Goal: Task Accomplishment & Management: Use online tool/utility

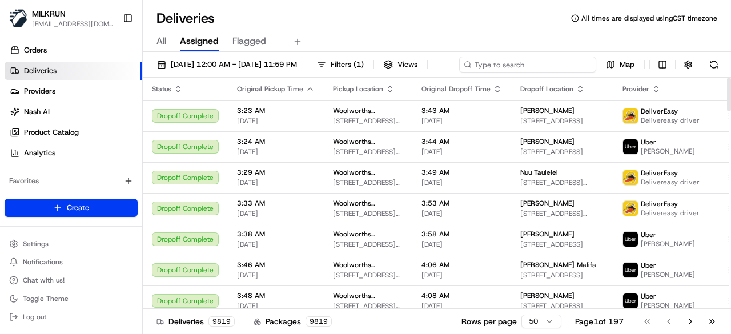
drag, startPoint x: 0, startPoint y: 0, endPoint x: 541, endPoint y: 66, distance: 544.6
click at [541, 66] on div "[DATE] 12:00 AM - [DATE] 11:59 PM Filters ( 1 ) Views Map" at bounding box center [437, 67] width 588 height 21
paste input "39ee6f38-e8c4-4bfc-a07d-a4687f1eb338"
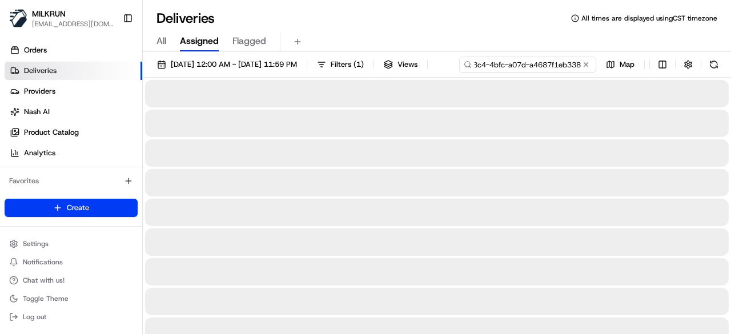
type input "39ee6f38-e8c4-4bfc-a07d-a4687f1eb338"
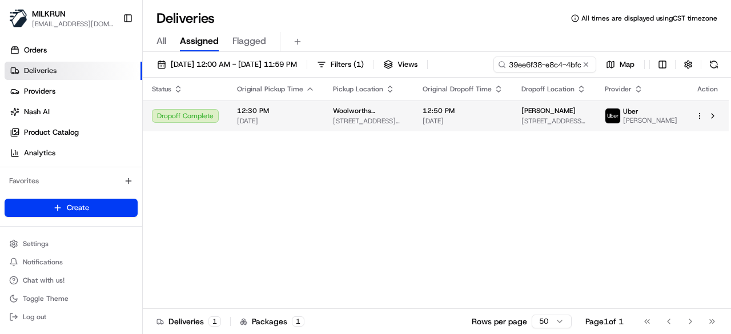
click at [470, 131] on td "12:50 PM 23/08/2025" at bounding box center [462, 115] width 99 height 31
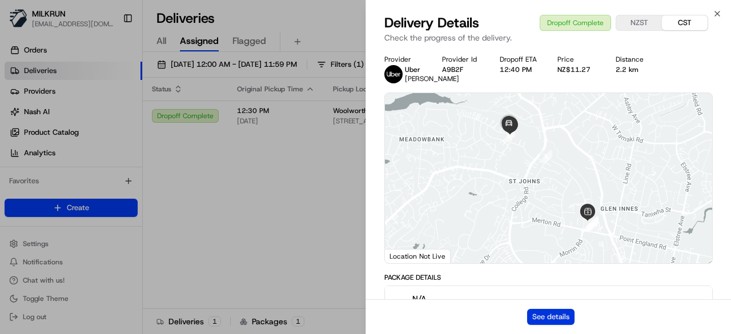
click at [538, 321] on button "See details" at bounding box center [550, 317] width 47 height 16
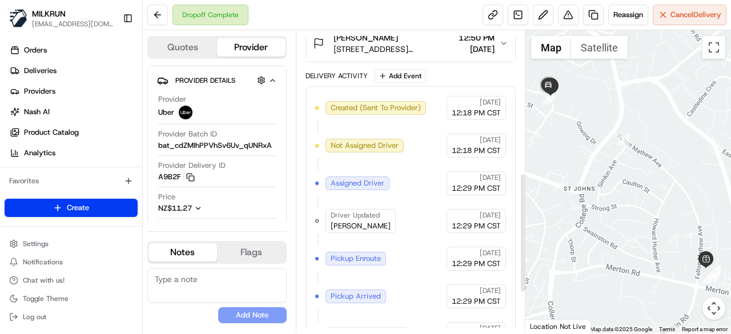
scroll to position [465, 0]
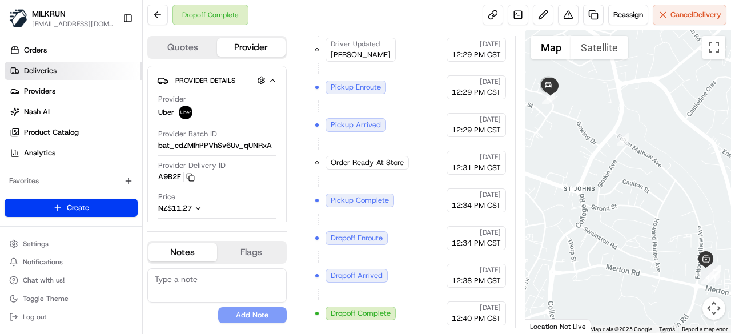
click at [63, 74] on link "Deliveries" at bounding box center [74, 71] width 138 height 18
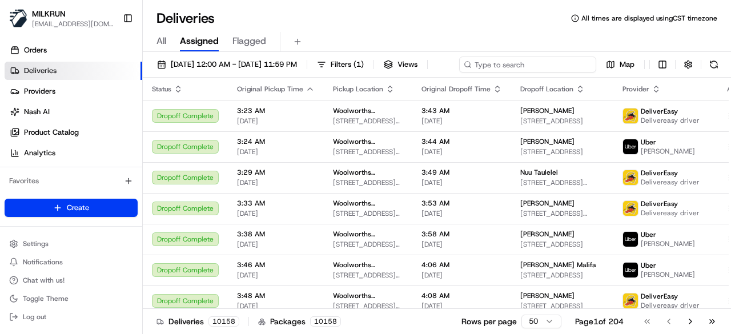
click at [518, 68] on div "23/08/2025 12:00 AM - 23/08/2025 11:59 PM Filters ( 1 ) Views Map" at bounding box center [437, 67] width 588 height 21
paste input "a147bf04-e988-4c4c-8ee2-00e8ac9b0ed7"
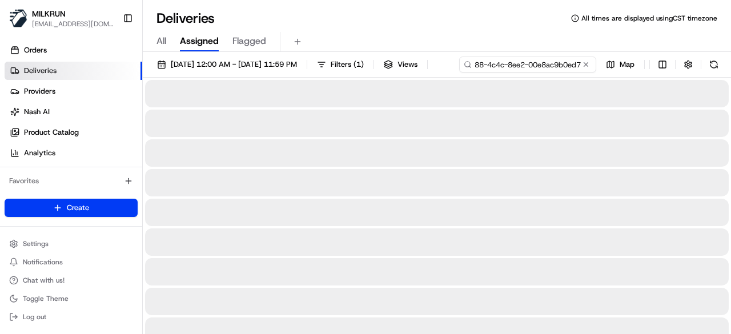
type input "a147bf04-e988-4c4c-8ee2-00e8ac9b0ed7"
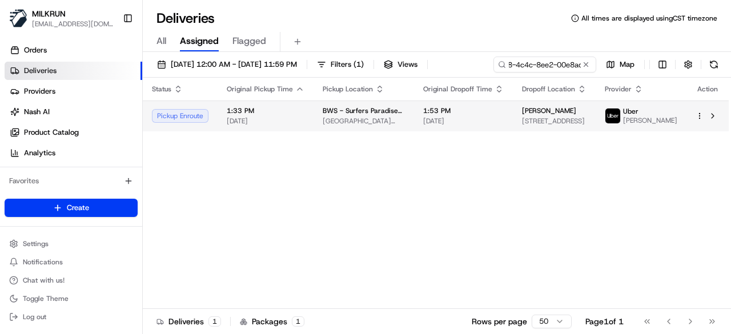
click at [414, 140] on div "Status Original Pickup Time Pickup Location Original Dropoff Time Dropoff Locat…" at bounding box center [436, 193] width 586 height 231
click at [414, 118] on td "BWS - Surfers Paradise Hanlan St BWS Paradise Centre Cnr Hanlan St AND Surfers …" at bounding box center [363, 115] width 100 height 31
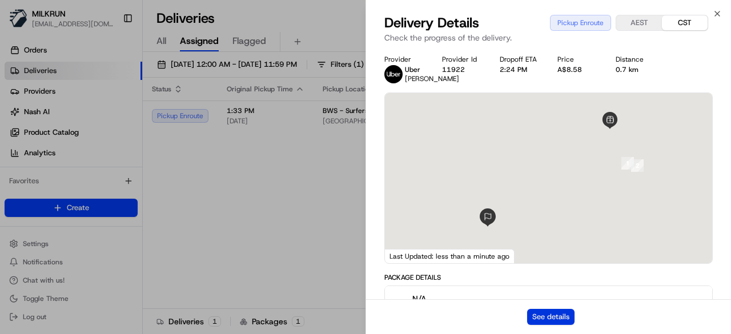
click at [565, 320] on button "See details" at bounding box center [550, 317] width 47 height 16
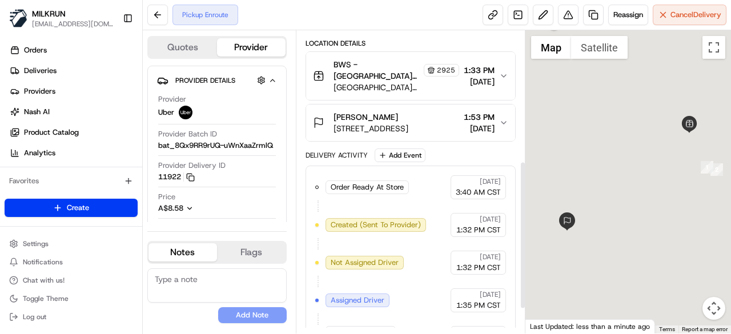
scroll to position [315, 0]
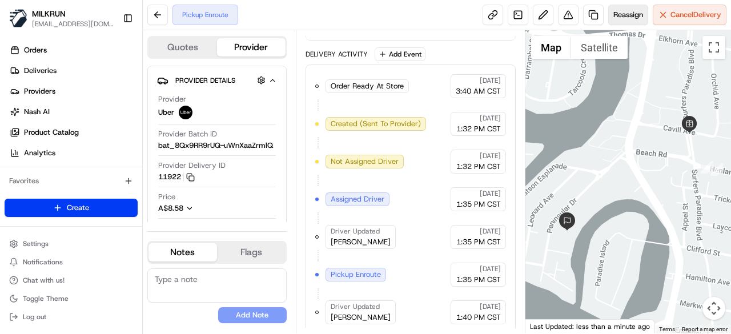
click at [622, 18] on span "Reassign" at bounding box center [628, 15] width 30 height 10
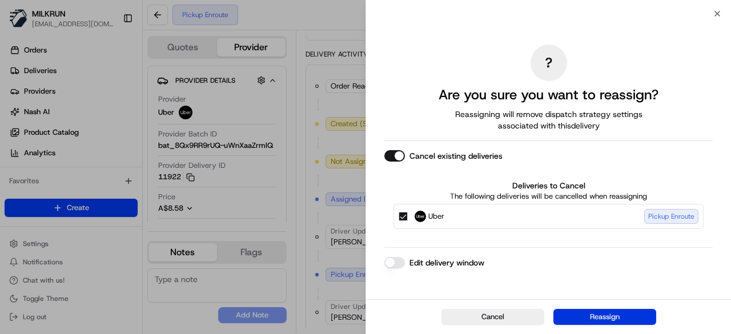
click at [613, 311] on button "Reassign" at bounding box center [604, 317] width 103 height 16
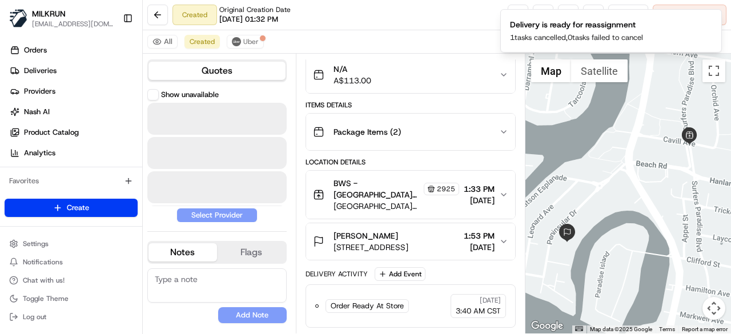
scroll to position [115, 0]
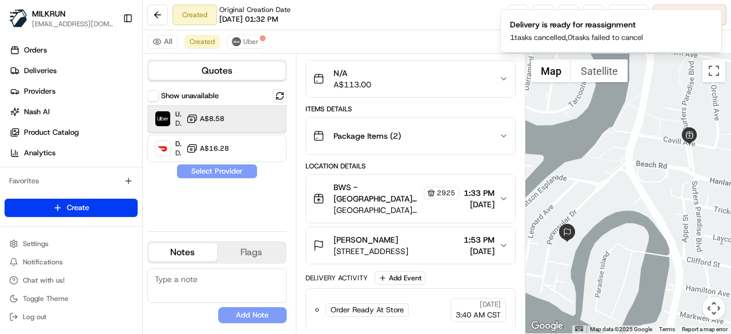
click at [252, 120] on div at bounding box center [256, 119] width 14 height 14
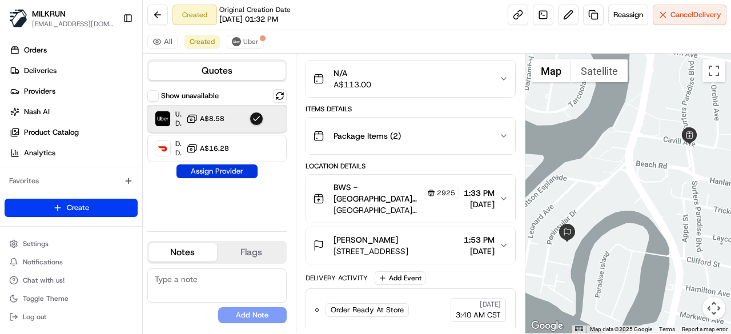
scroll to position [152, 0]
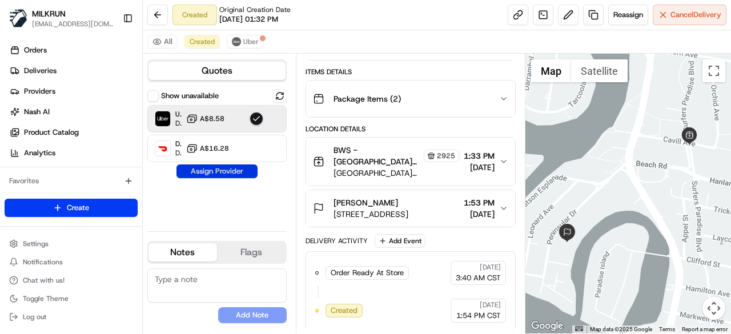
click at [238, 175] on button "Assign Provider" at bounding box center [216, 171] width 81 height 14
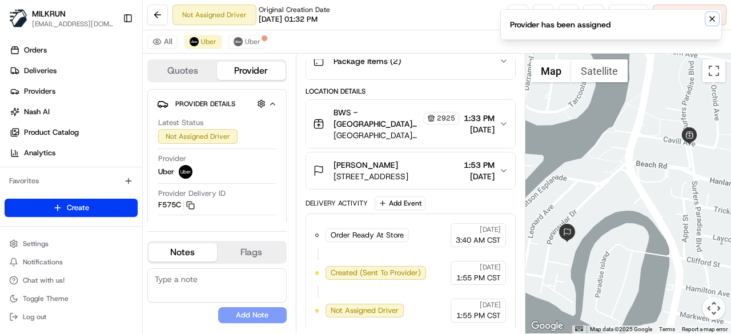
click at [716, 18] on icon "Notifications (F8)" at bounding box center [711, 18] width 9 height 9
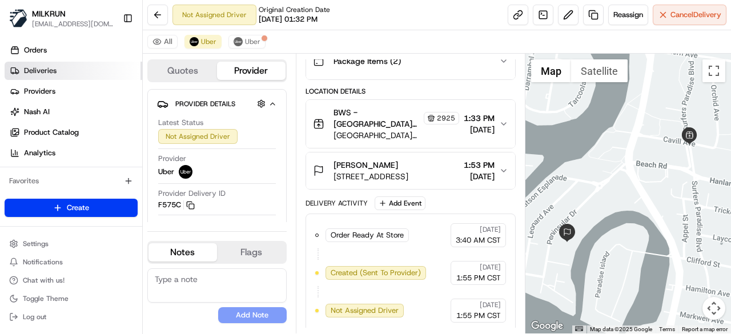
click at [79, 71] on link "Deliveries" at bounding box center [74, 71] width 138 height 18
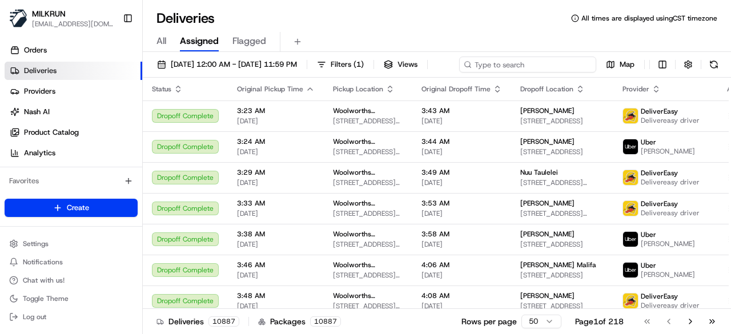
click at [544, 66] on div "[DATE] 12:00 AM - [DATE] 11:59 PM Filters ( 1 ) Views Map" at bounding box center [437, 67] width 588 height 21
paste input "5d4b9e49-d5c4-48de-98f8-5d59fe789603"
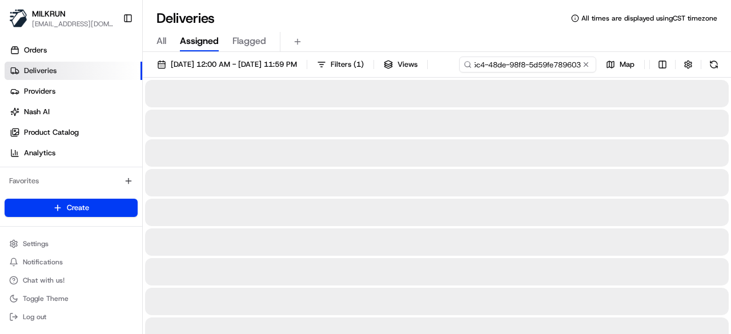
type input "5d4b9e49-d5c4-48de-98f8-5d59fe789603"
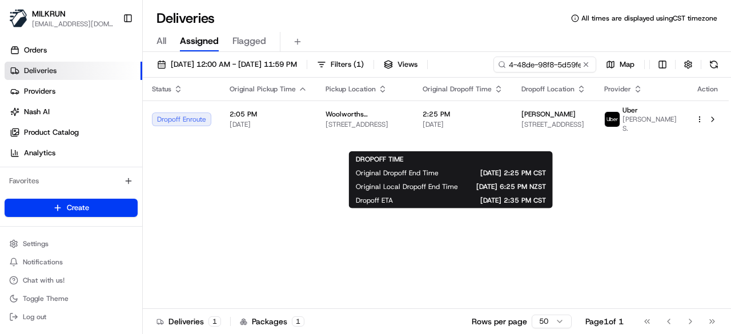
click at [425, 133] on body "MILKRUN creyes3@woolworths.com.au Toggle Sidebar Orders Deliveries Providers Na…" at bounding box center [365, 167] width 731 height 334
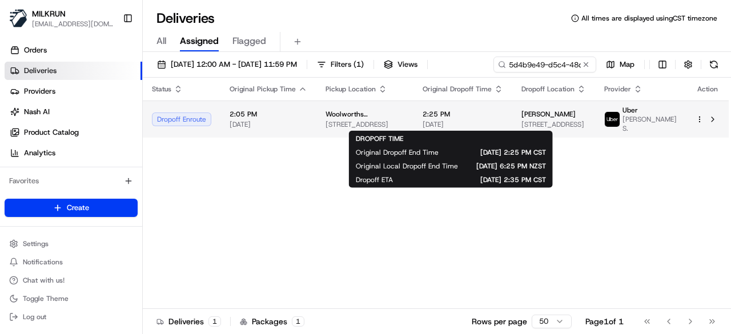
click at [413, 124] on td "2:25 PM 23/08/2025" at bounding box center [462, 118] width 99 height 37
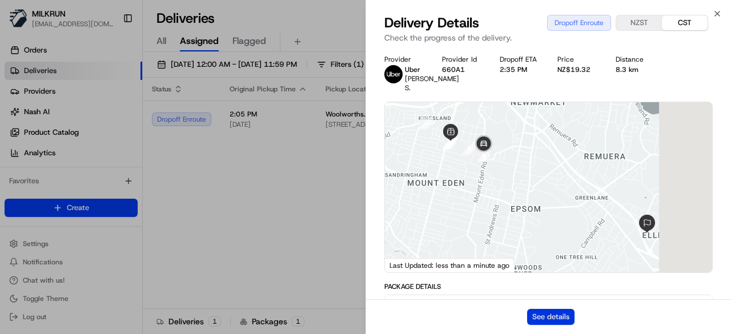
click at [562, 315] on button "See details" at bounding box center [550, 317] width 47 height 16
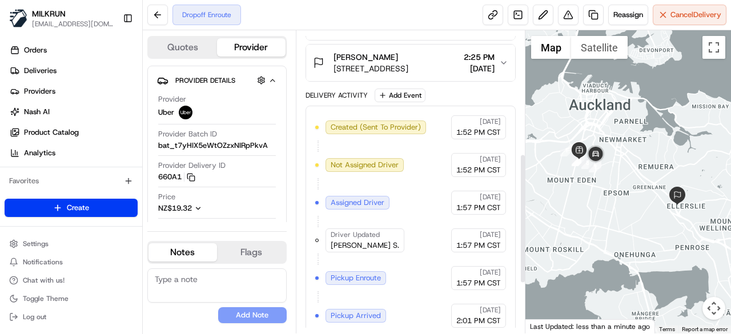
scroll to position [401, 0]
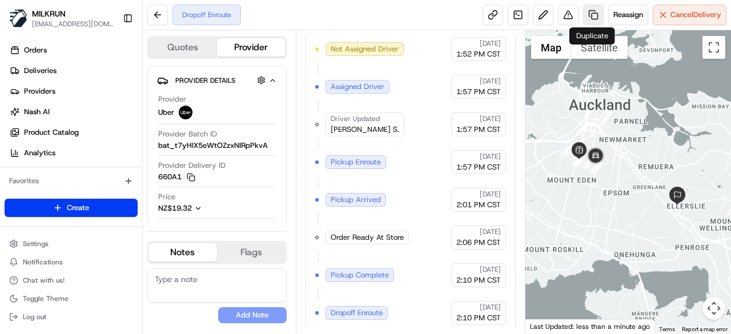
click at [589, 13] on link at bounding box center [593, 15] width 21 height 21
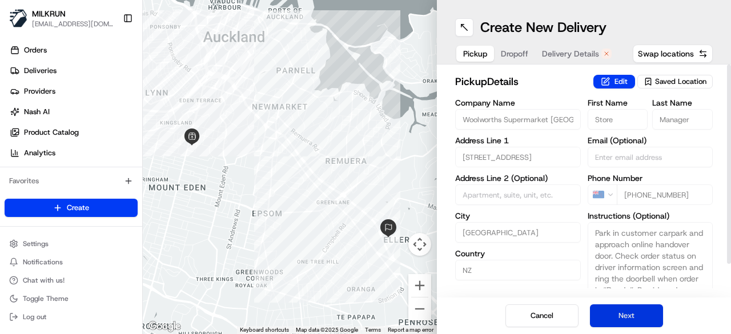
click at [655, 320] on button "Next" at bounding box center [626, 315] width 73 height 23
click at [657, 320] on button "Next" at bounding box center [626, 315] width 73 height 23
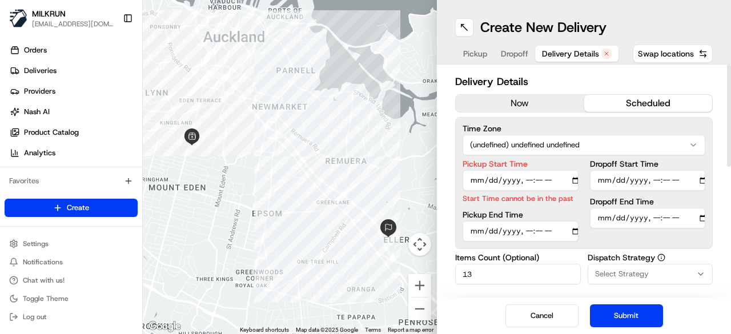
click at [552, 106] on button "now" at bounding box center [520, 103] width 128 height 17
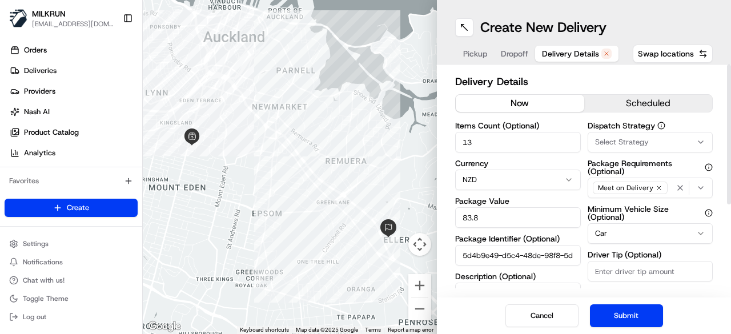
click at [627, 308] on button "Submit" at bounding box center [626, 315] width 73 height 23
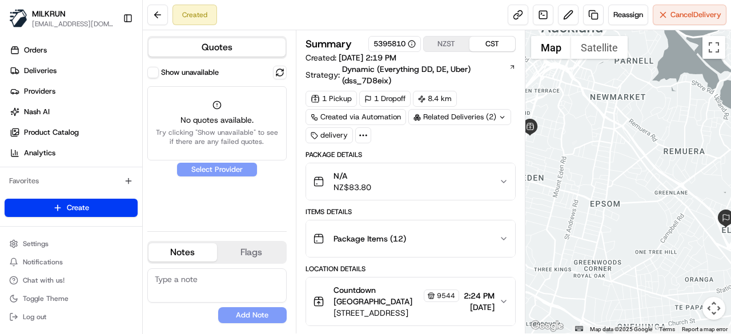
click at [152, 76] on button "Show unavailable" at bounding box center [152, 72] width 11 height 11
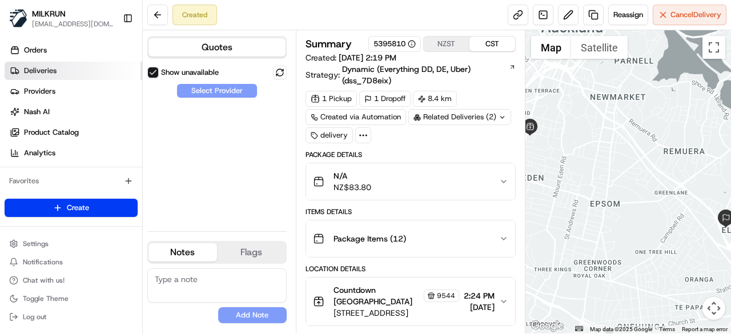
click at [54, 65] on link "Deliveries" at bounding box center [74, 71] width 138 height 18
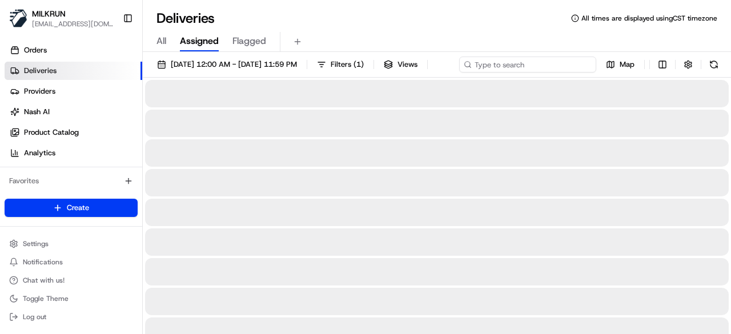
click at [562, 65] on div "[DATE] 12:00 AM - [DATE] 11:59 PM Filters ( 1 ) Views Map" at bounding box center [437, 67] width 588 height 21
paste input "5d4b9e49-d5c4-48de-98f8-5d59fe789603"
type input "5d4b9e49-d5c4-48de-98f8-5d59fe789603"
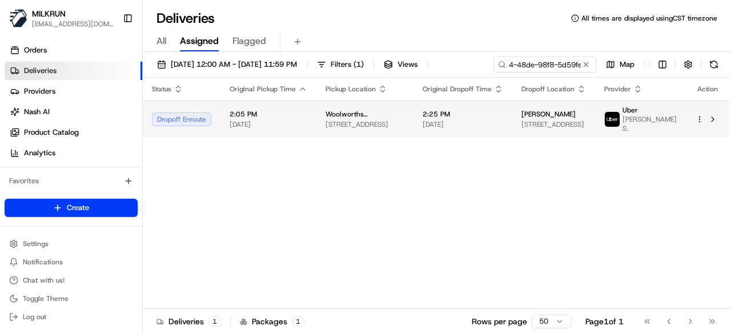
click at [432, 145] on div "Status Original Pickup Time Pickup Location Original Dropoff Time Dropoff Locat…" at bounding box center [436, 193] width 586 height 231
click at [483, 125] on span "[DATE]" at bounding box center [462, 124] width 80 height 9
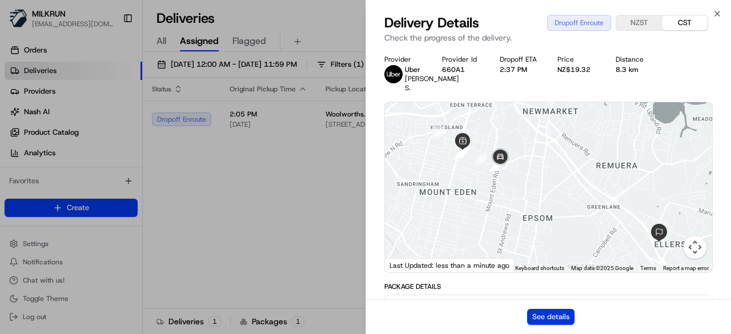
click at [559, 321] on button "See details" at bounding box center [550, 317] width 47 height 16
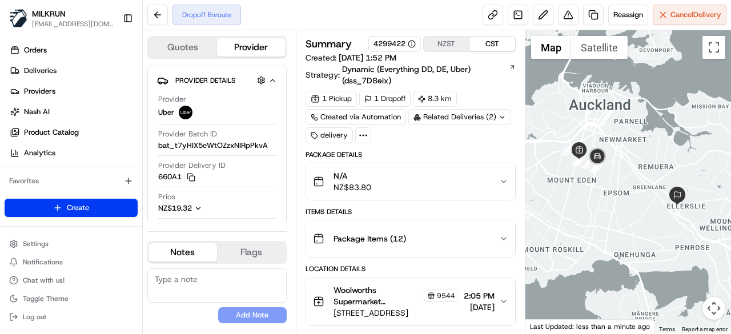
click at [489, 112] on div "Related Deliveries (2)" at bounding box center [459, 117] width 103 height 16
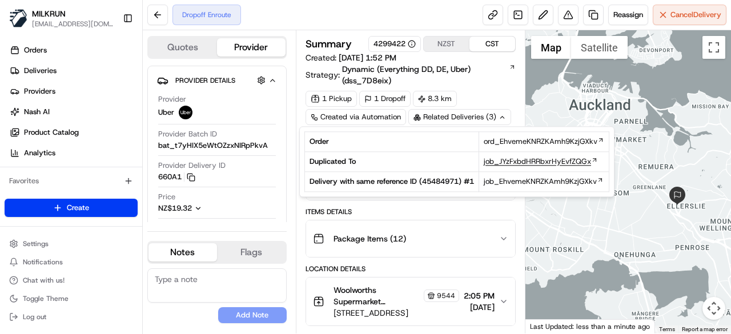
click at [496, 160] on span "job_JYzFxbdHRRbxrHyEvfZQGx" at bounding box center [537, 161] width 107 height 10
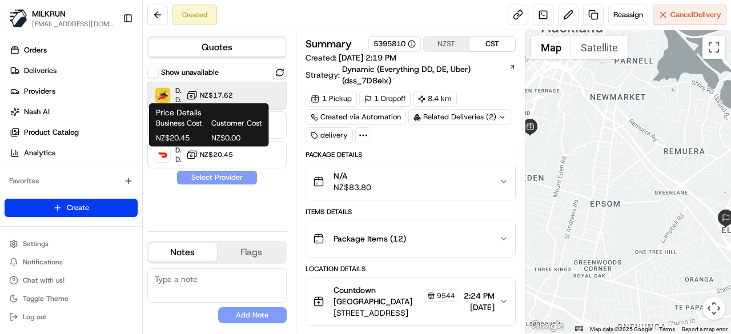
click at [263, 93] on div at bounding box center [265, 95] width 14 height 14
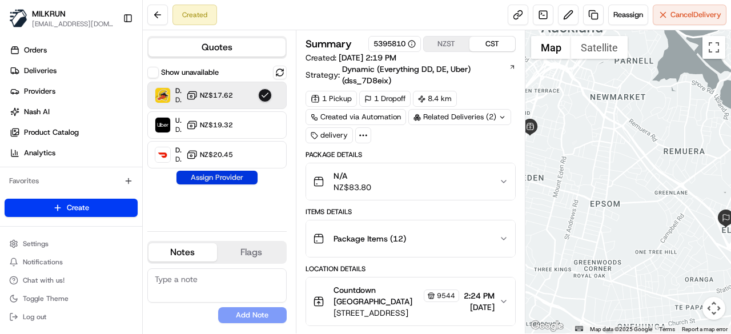
click at [230, 178] on button "Assign Provider" at bounding box center [216, 178] width 81 height 14
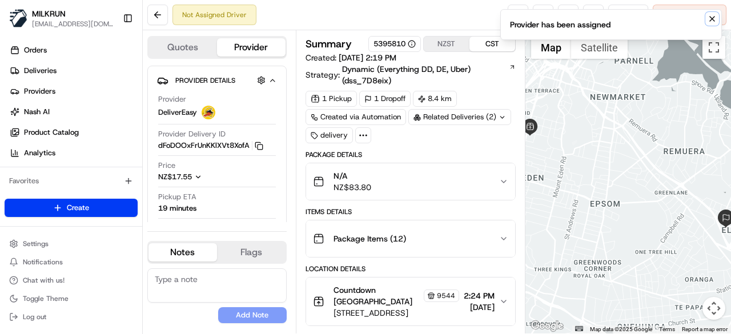
click at [710, 18] on icon "Notifications (F8)" at bounding box center [711, 18] width 9 height 9
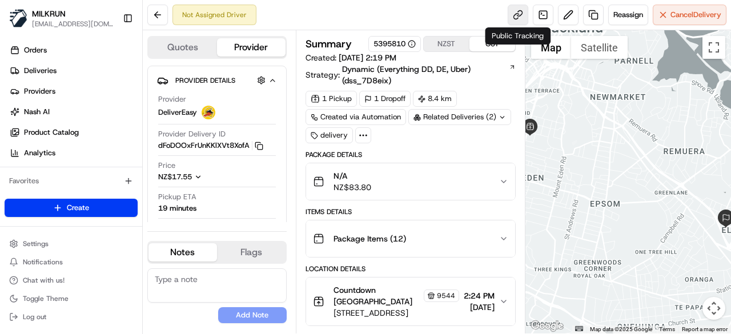
click at [514, 23] on link at bounding box center [518, 15] width 21 height 21
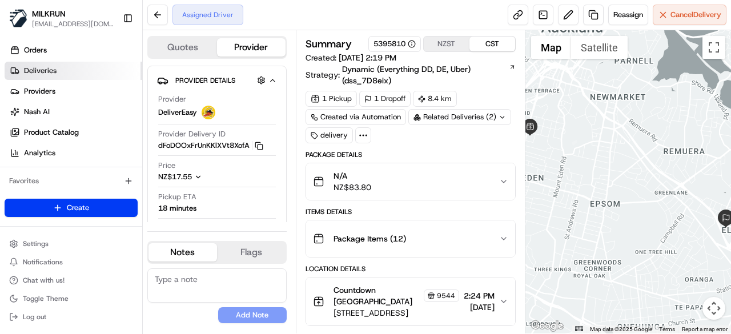
click at [47, 73] on span "Deliveries" at bounding box center [40, 71] width 33 height 10
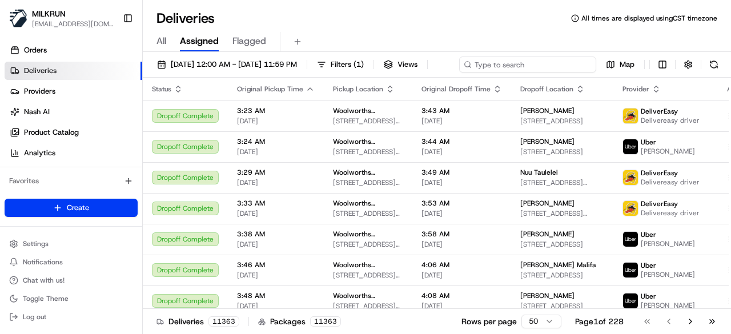
click at [540, 66] on div "[DATE] 12:00 AM - [DATE] 11:59 PM Filters ( 1 ) Views Map" at bounding box center [437, 67] width 588 height 21
paste input "a793a8de-0918-4c2e-9872-cbca1e2d80f8"
type input "a793a8de-0918-4c2e-9872-cbca1e2d80f8"
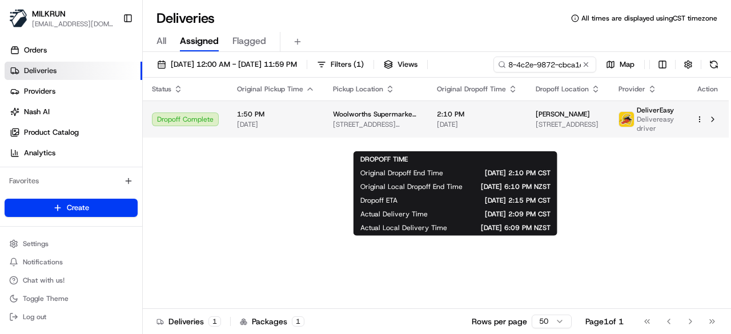
click at [476, 119] on span "2:10 PM" at bounding box center [477, 114] width 80 height 9
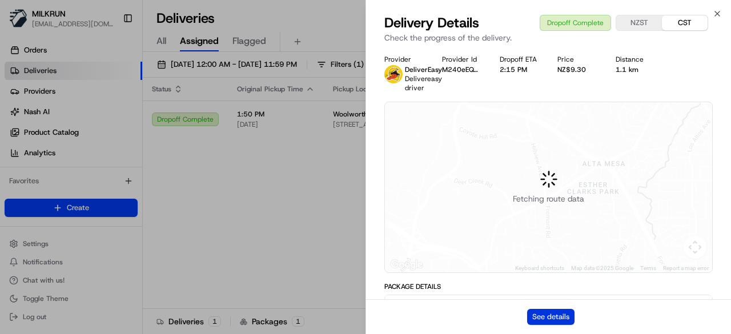
click at [565, 317] on button "See details" at bounding box center [550, 317] width 47 height 16
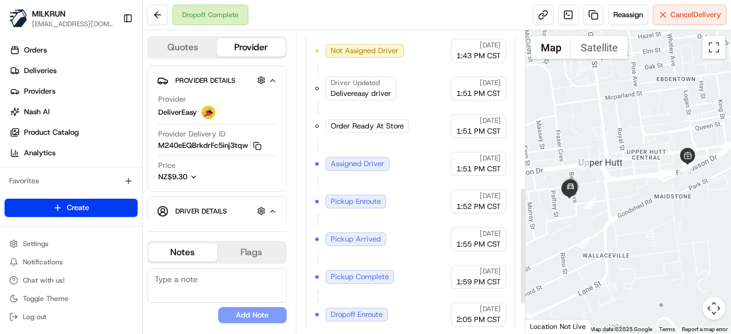
scroll to position [476, 0]
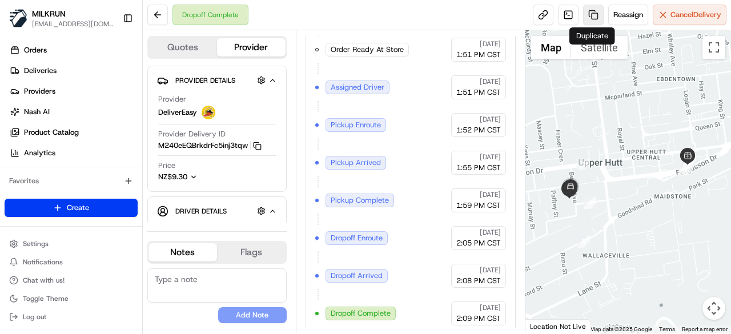
click at [591, 19] on link at bounding box center [593, 15] width 21 height 21
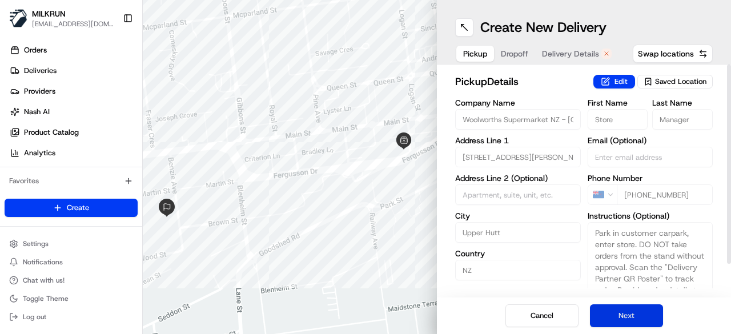
click at [629, 316] on button "Next" at bounding box center [626, 315] width 73 height 23
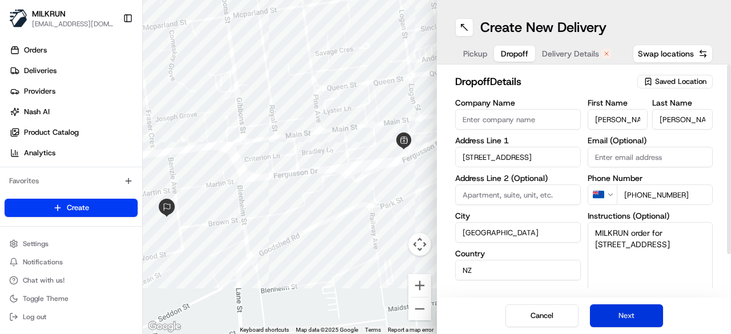
click at [629, 316] on button "Next" at bounding box center [626, 315] width 73 height 23
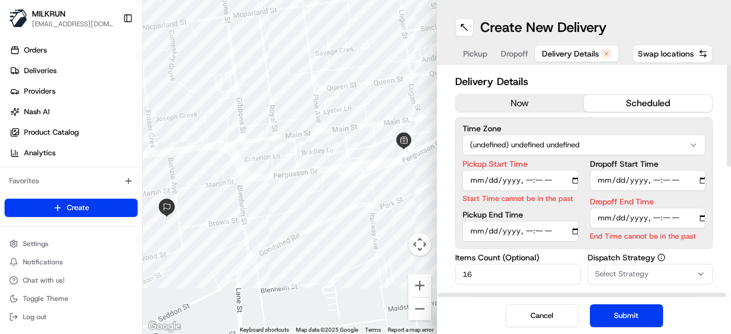
click at [548, 105] on button "now" at bounding box center [520, 103] width 128 height 17
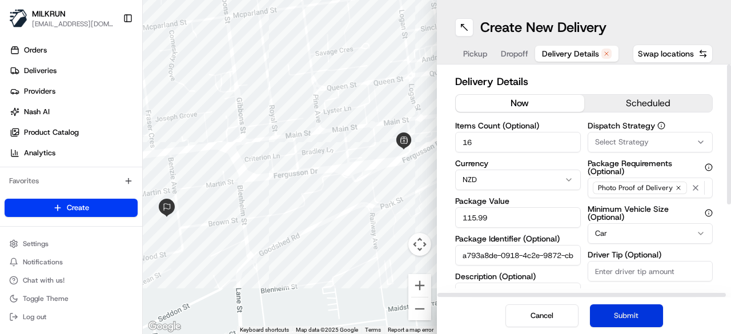
click at [645, 319] on button "Submit" at bounding box center [626, 315] width 73 height 23
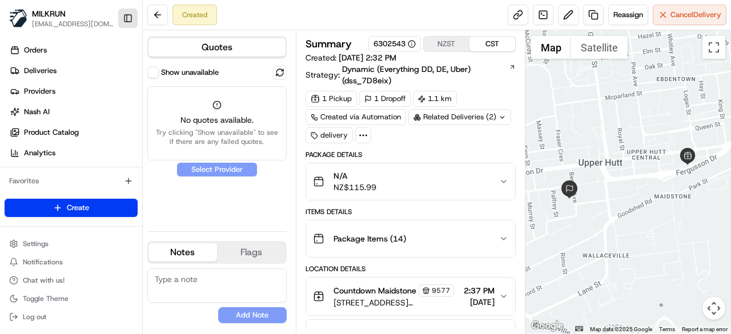
drag, startPoint x: 150, startPoint y: 70, endPoint x: 135, endPoint y: 25, distance: 47.3
click at [150, 70] on button "Show unavailable" at bounding box center [152, 72] width 11 height 11
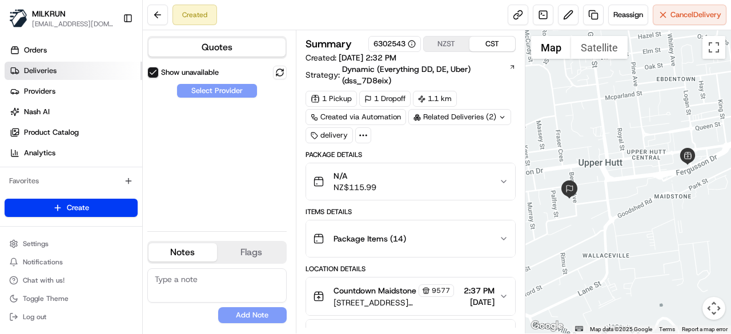
click at [91, 71] on link "Deliveries" at bounding box center [74, 71] width 138 height 18
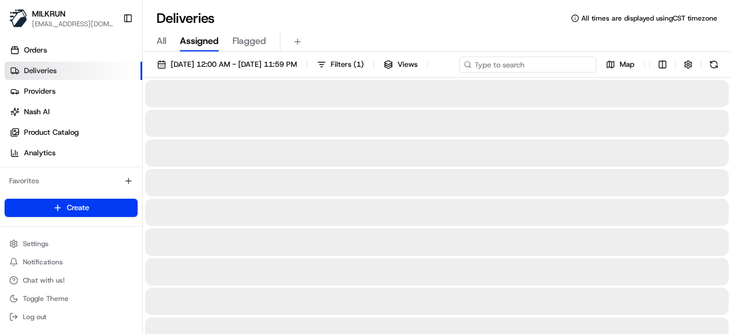
click at [524, 61] on div "23/08/2025 12:00 AM - 23/08/2025 11:59 PM Filters ( 1 ) Views Map" at bounding box center [437, 67] width 588 height 21
paste input "a793a8de-0918-4c2e-9872-cbca1e2d80f8"
type input "a793a8de-0918-4c2e-9872-cbca1e2d80f8"
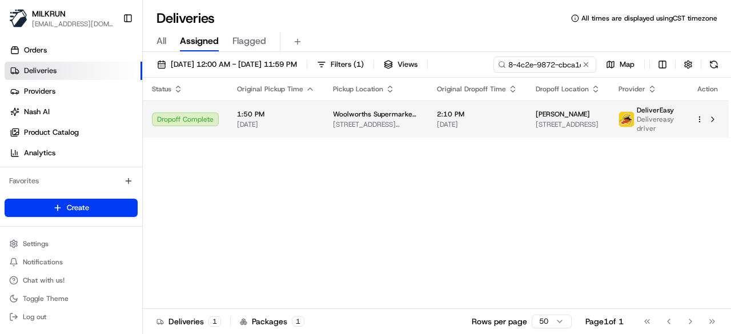
click at [398, 142] on div "Status Original Pickup Time Pickup Location Original Dropoff Time Dropoff Locat…" at bounding box center [436, 193] width 586 height 231
click at [428, 119] on td "2:10 PM 23/08/2025" at bounding box center [477, 118] width 99 height 37
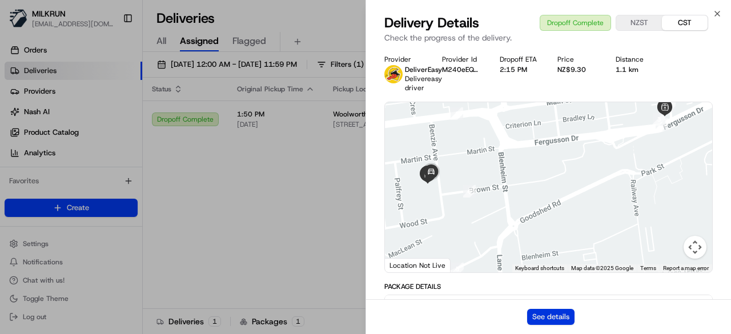
click at [558, 315] on button "See details" at bounding box center [550, 317] width 47 height 16
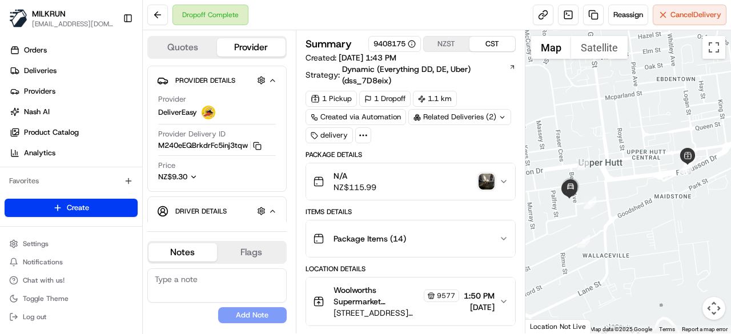
click at [498, 116] on icon at bounding box center [501, 117] width 7 height 7
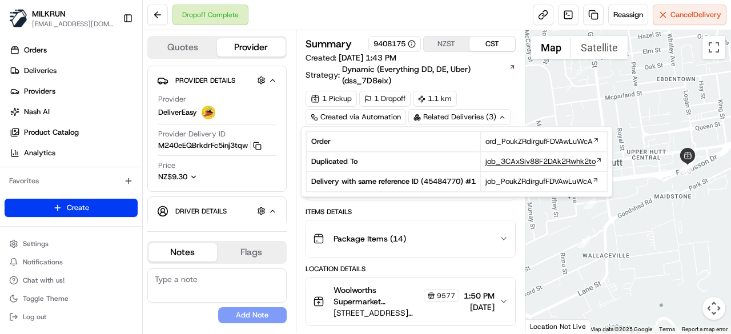
click at [517, 163] on span "job_3CAxSiv88F2DAk2Rwhk2to" at bounding box center [540, 161] width 110 height 10
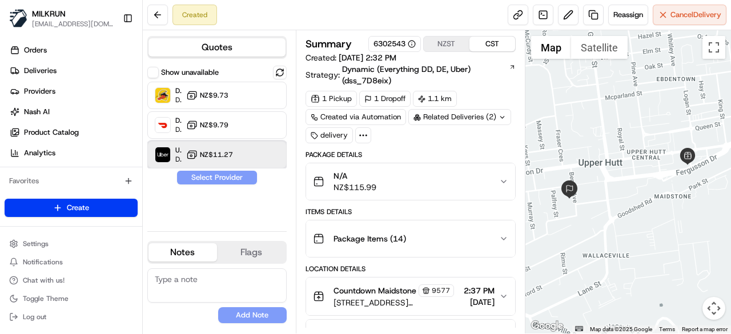
click at [248, 156] on div "Uber Dropoff ETA 21 minutes NZ$11.27" at bounding box center [216, 154] width 139 height 27
click at [233, 179] on button "Assign Provider" at bounding box center [216, 178] width 81 height 14
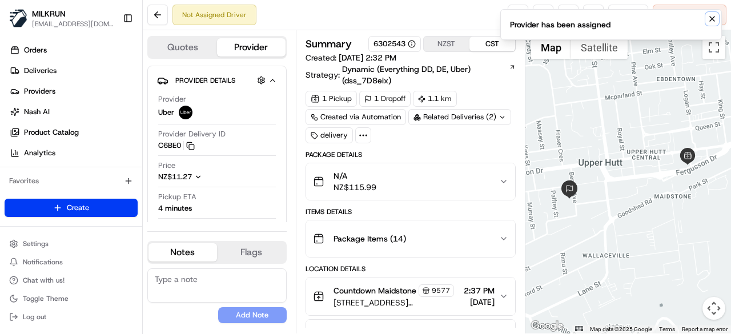
click at [714, 23] on icon "Notifications (F8)" at bounding box center [711, 18] width 9 height 9
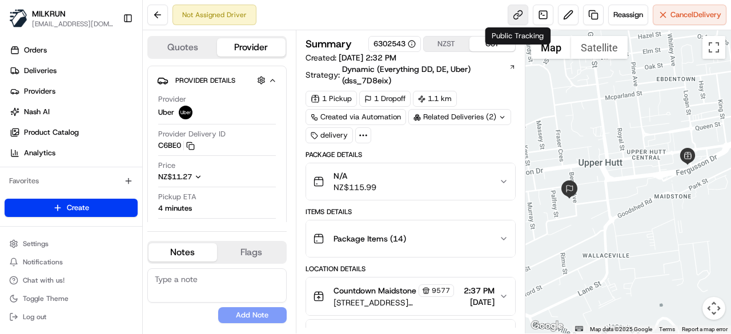
click at [519, 17] on link at bounding box center [518, 15] width 21 height 21
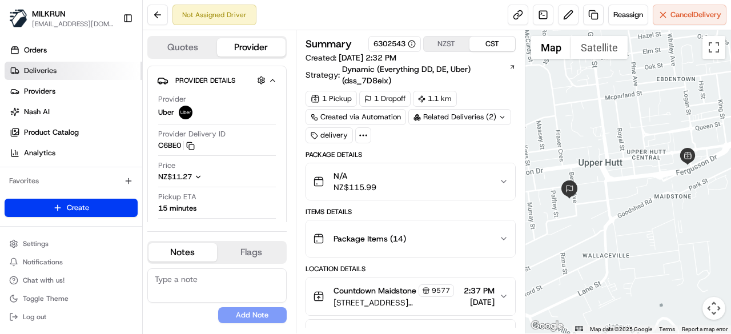
click at [87, 71] on link "Deliveries" at bounding box center [74, 71] width 138 height 18
